Goal: Navigation & Orientation: Go to known website

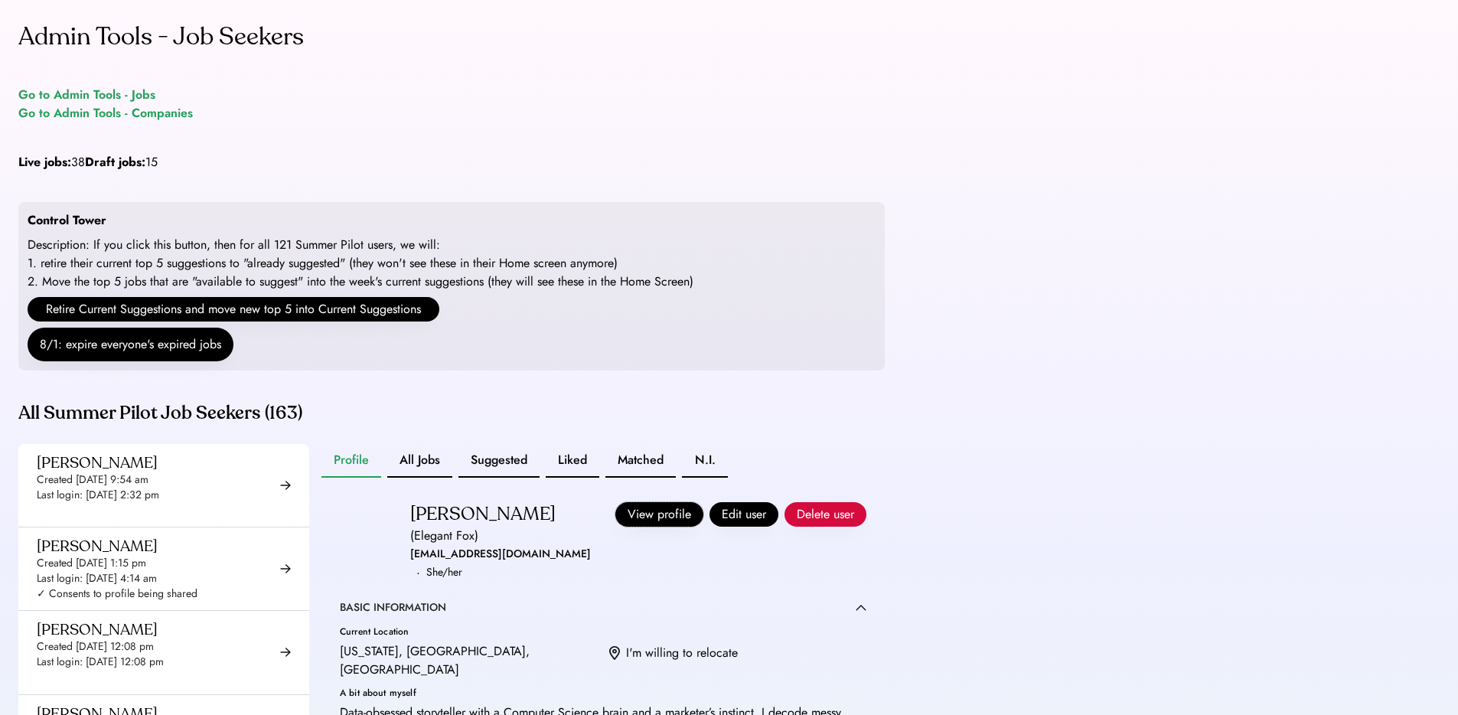
scroll to position [409, 0]
